Goal: Obtain resource: Download file/media

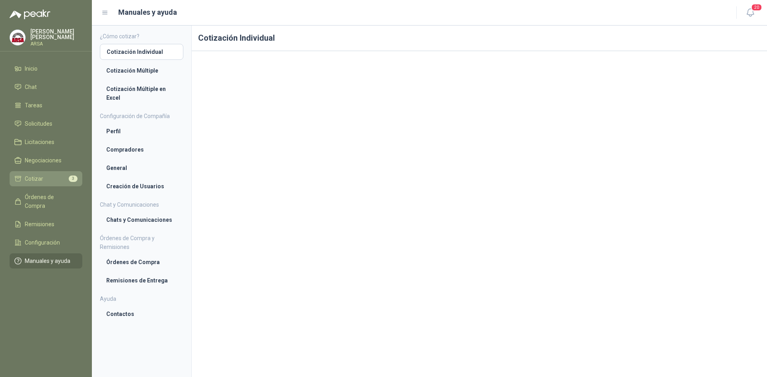
click at [23, 178] on li "Cotizar 3" at bounding box center [45, 178] width 63 height 9
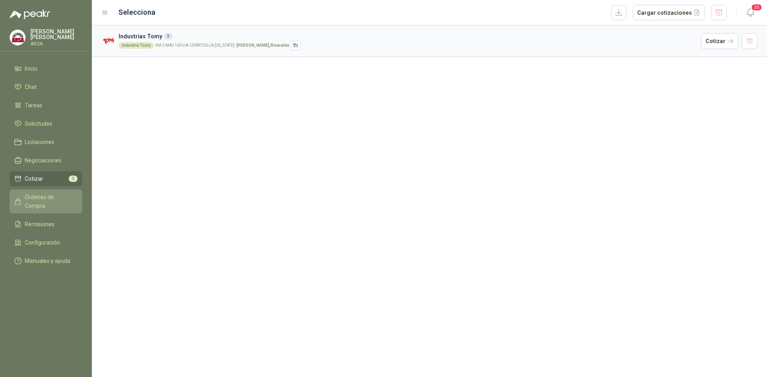
click at [26, 194] on span "Órdenes de Compra" at bounding box center [50, 202] width 50 height 18
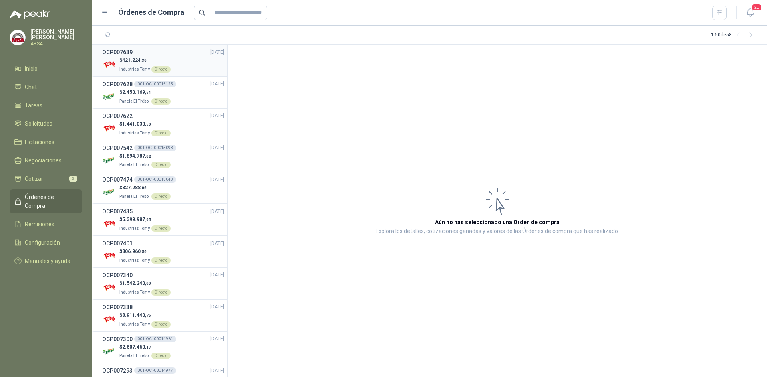
click at [167, 60] on p "$ 421.224 ,30" at bounding box center [144, 61] width 51 height 8
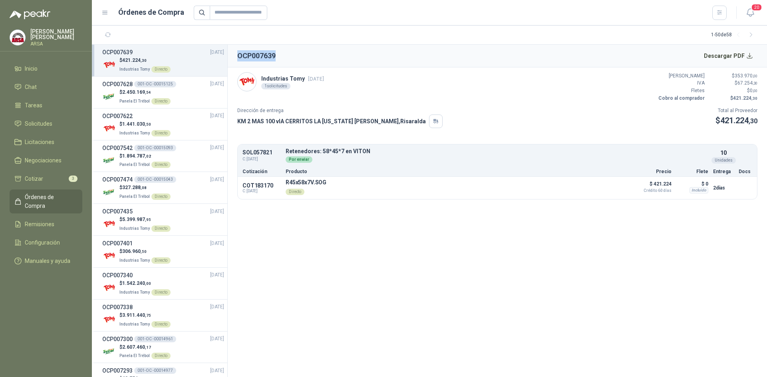
drag, startPoint x: 269, startPoint y: 55, endPoint x: 238, endPoint y: 54, distance: 31.2
click at [238, 54] on header "OCP007639 Descargar PDF" at bounding box center [497, 56] width 539 height 23
copy h2 "OCP007639"
